Goal: Check status: Check status

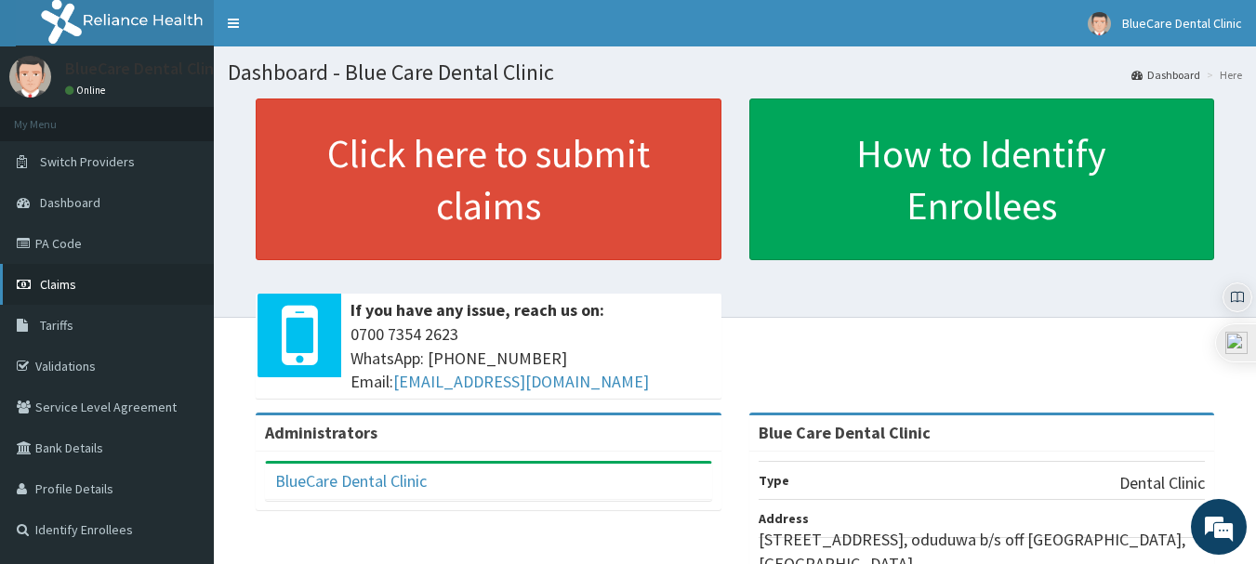
click at [54, 288] on span "Claims" at bounding box center [58, 284] width 36 height 17
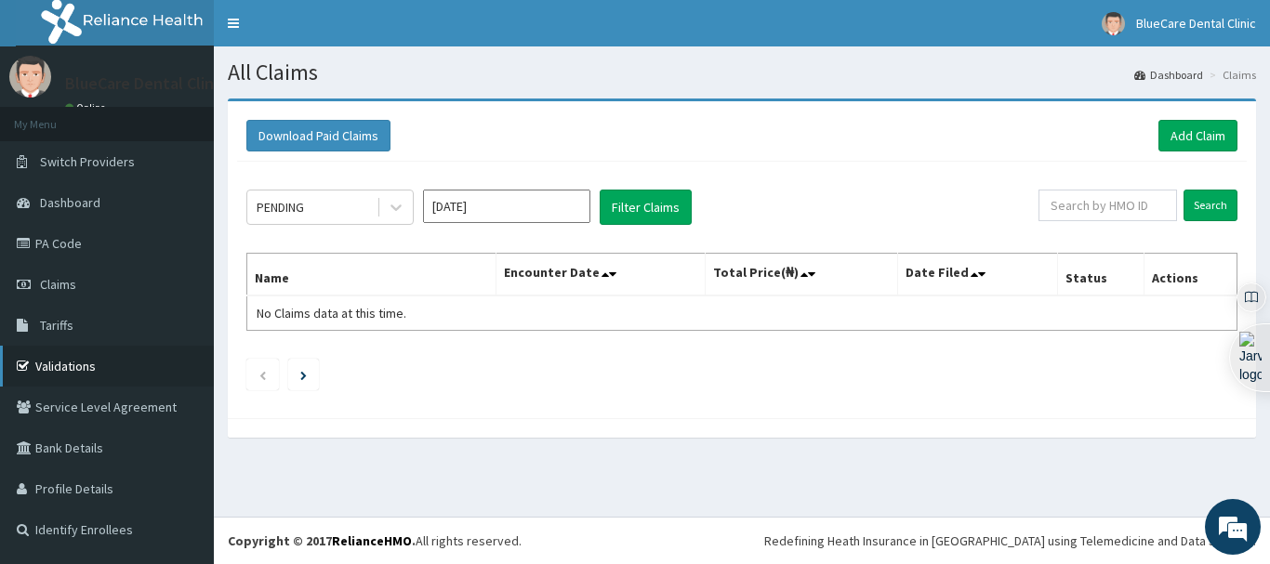
click at [48, 368] on link "Validations" at bounding box center [107, 366] width 214 height 41
click at [1111, 205] on input "text" at bounding box center [1107, 206] width 139 height 32
click at [1183, 190] on input "Search" at bounding box center [1210, 206] width 54 height 32
type input "B"
click at [70, 247] on link "PA Code" at bounding box center [107, 243] width 214 height 41
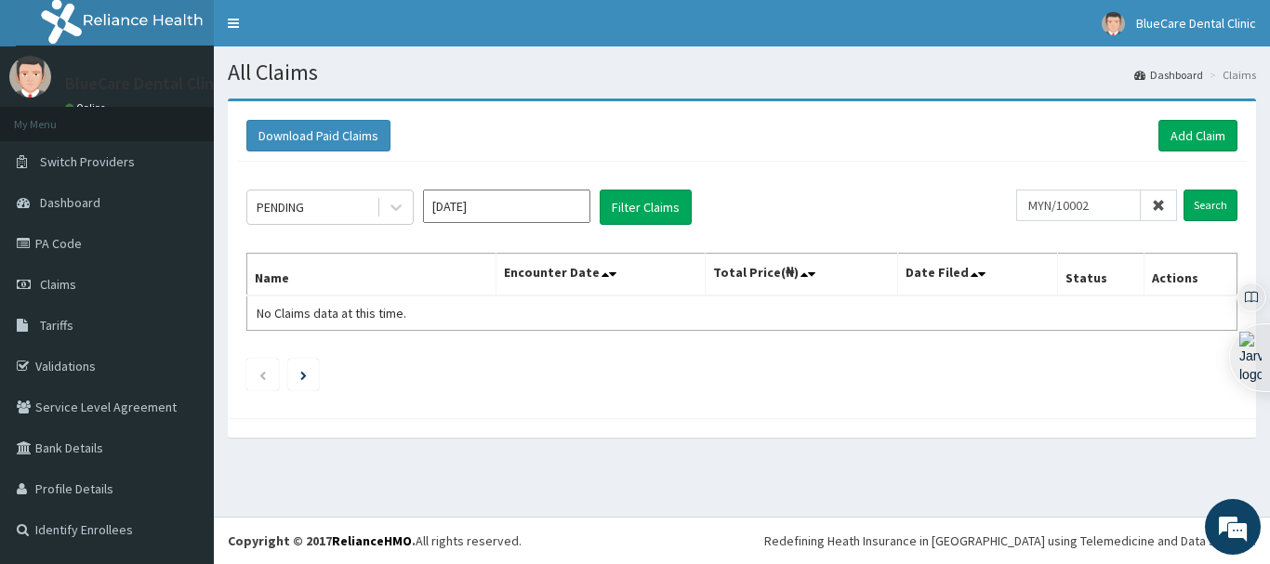
type input "MYN/10002"
click at [1183, 190] on input "Search" at bounding box center [1210, 206] width 54 height 32
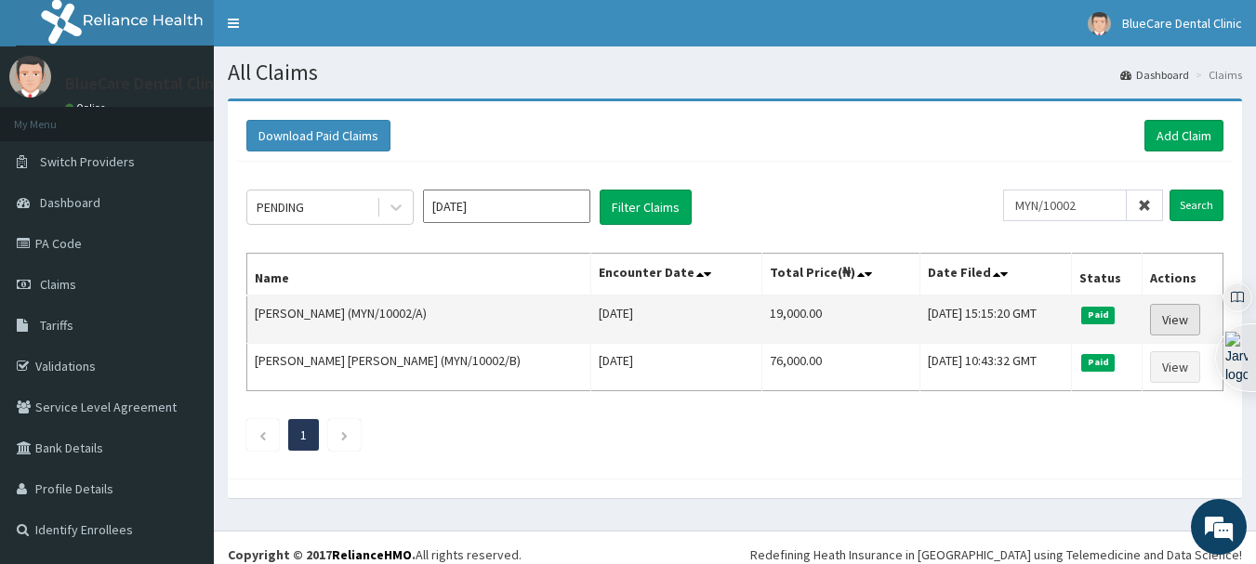
click at [1170, 307] on link "View" at bounding box center [1175, 320] width 50 height 32
